Goal: Task Accomplishment & Management: Use online tool/utility

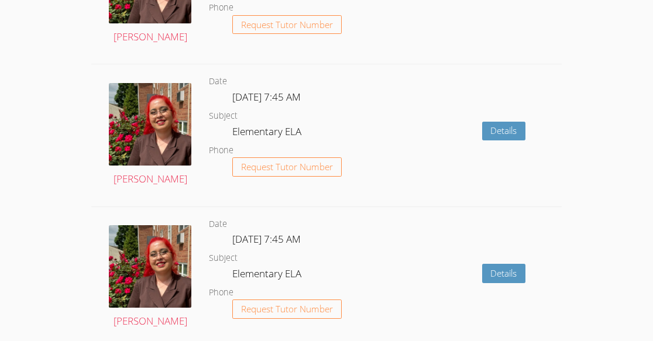
scroll to position [1076, 0]
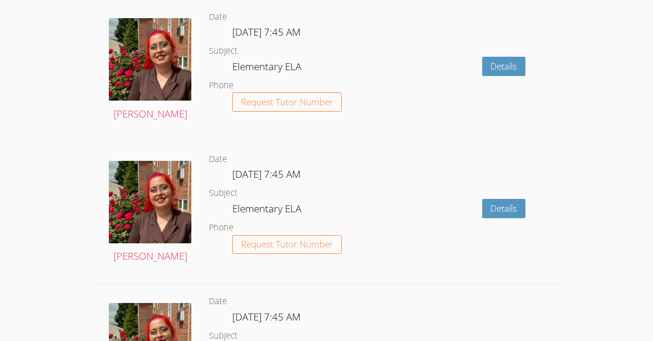
click at [380, 217] on div "Details" at bounding box center [467, 213] width 188 height 142
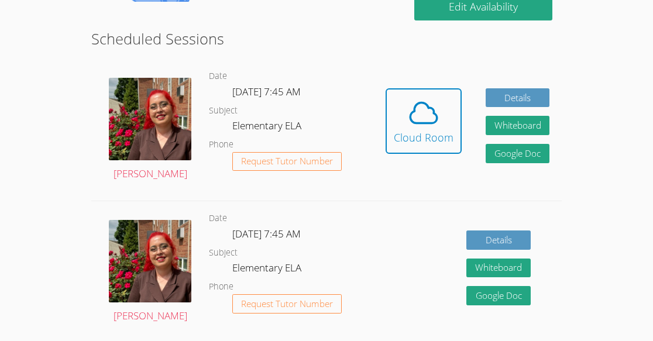
scroll to position [229, 0]
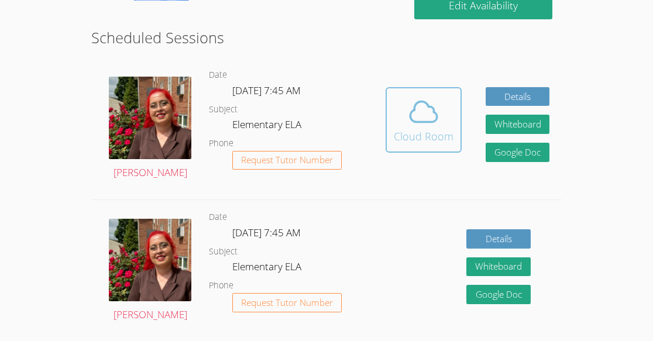
click at [426, 122] on icon at bounding box center [423, 112] width 27 height 20
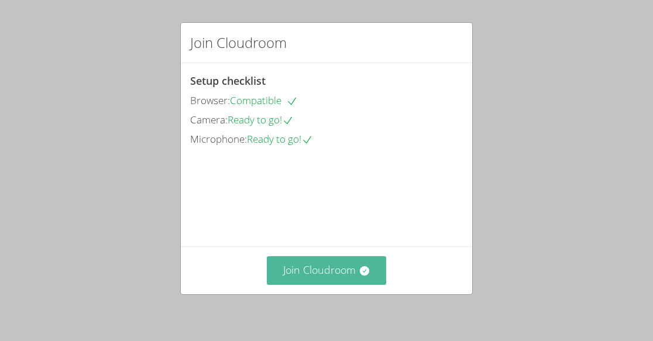
click at [359, 273] on icon at bounding box center [365, 271] width 12 height 12
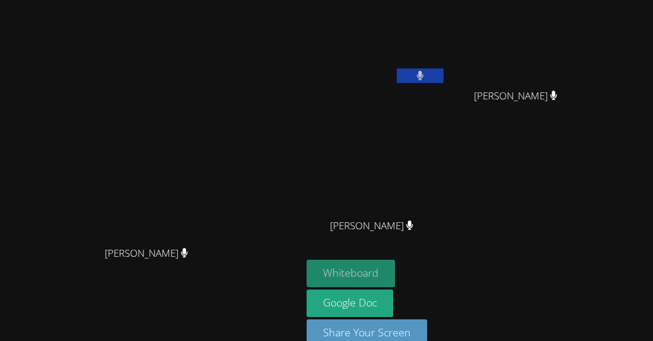
click at [395, 260] on button "Whiteboard" at bounding box center [350, 273] width 88 height 27
